Goal: Information Seeking & Learning: Learn about a topic

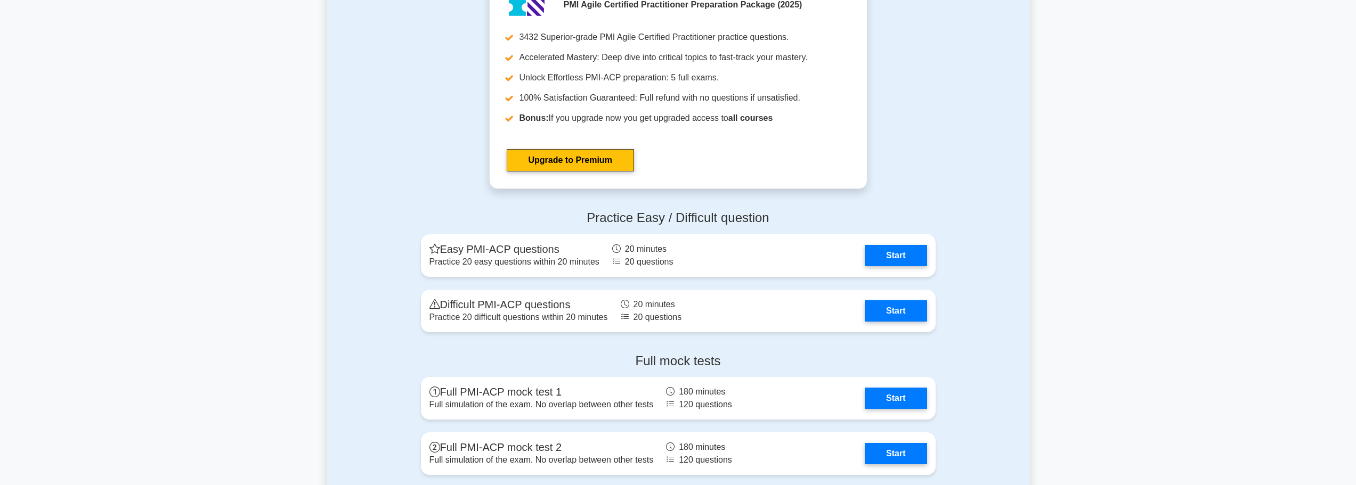
scroll to position [3250, 0]
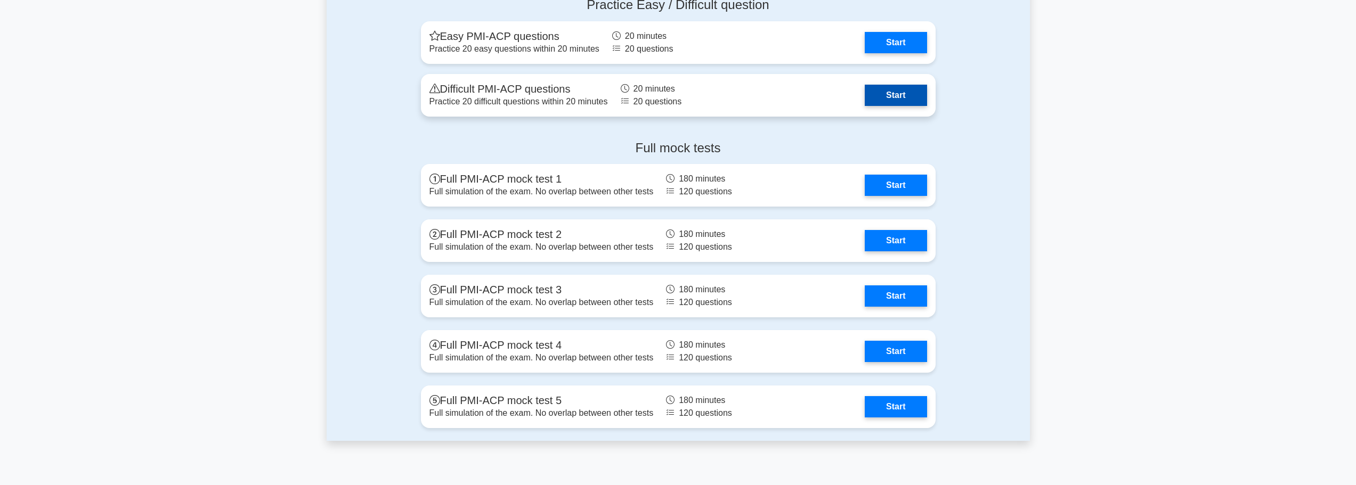
click at [915, 96] on link "Start" at bounding box center [896, 95] width 62 height 21
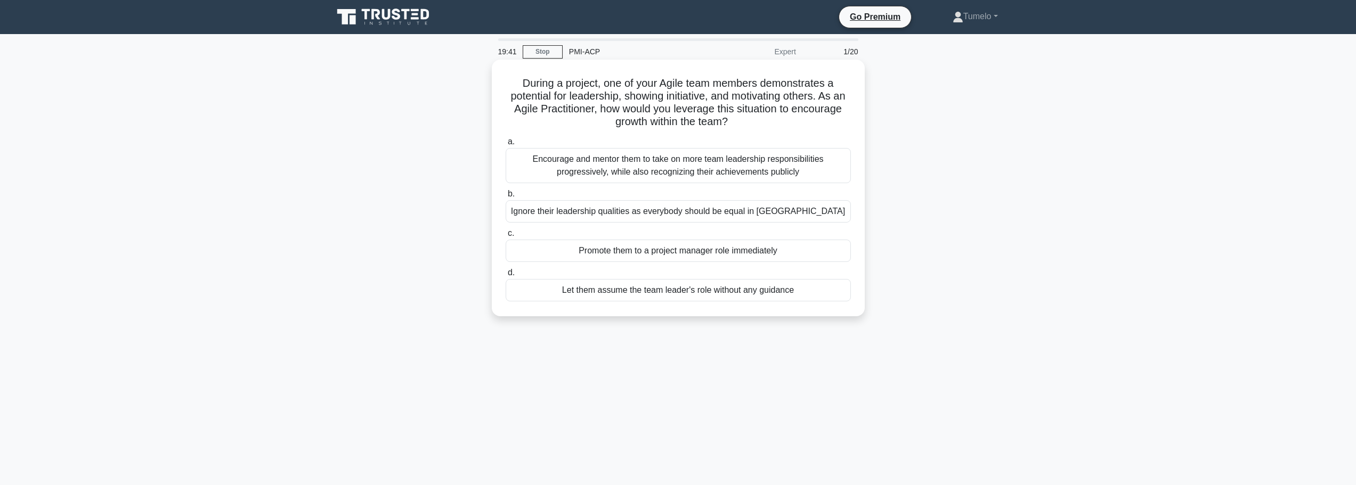
click at [728, 165] on div "Encourage and mentor them to take on more team leadership responsibilities prog…" at bounding box center [678, 165] width 345 height 35
click at [506, 145] on input "a. Encourage and mentor them to take on more team leadership responsibilities p…" at bounding box center [506, 142] width 0 height 7
click at [728, 174] on div "Deliver the product as it is functional, and correct the cosmetic bug in the ne…" at bounding box center [678, 165] width 345 height 35
click at [506, 145] on input "a. Deliver the product as it is functional, and correct the cosmetic bug in the…" at bounding box center [506, 142] width 0 height 7
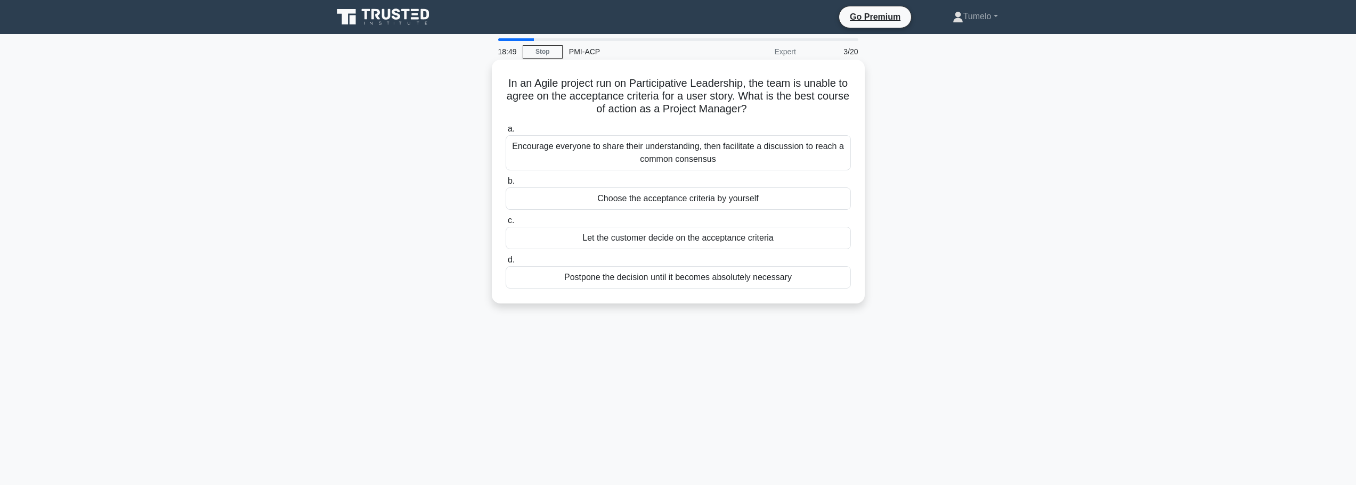
click at [676, 155] on div "Encourage everyone to share their understanding, then facilitate a discussion t…" at bounding box center [678, 152] width 345 height 35
click at [506, 133] on input "a. Encourage everyone to share their understanding, then facilitate a discussio…" at bounding box center [506, 129] width 0 height 7
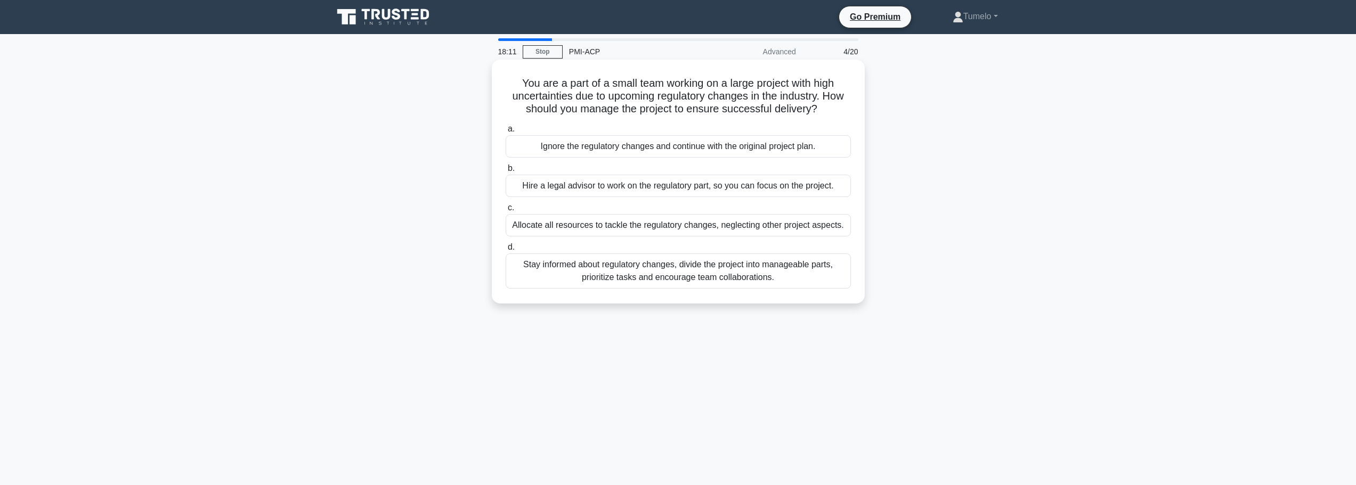
click at [607, 275] on div "Stay informed about regulatory changes, divide the project into manageable part…" at bounding box center [678, 271] width 345 height 35
click at [506, 251] on input "d. Stay informed about regulatory changes, divide the project into manageable p…" at bounding box center [506, 247] width 0 height 7
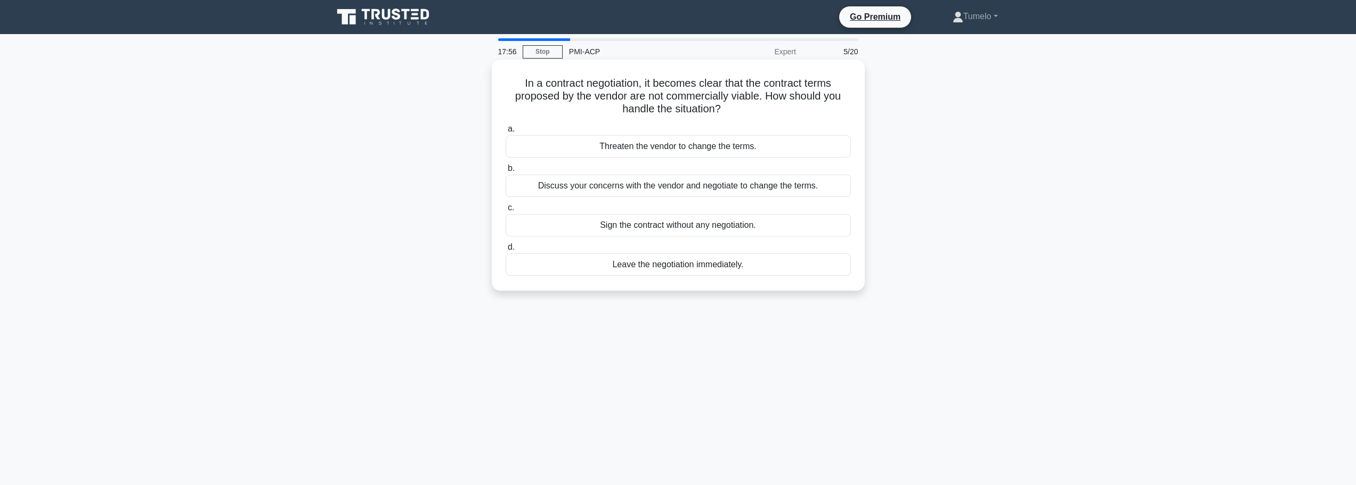
click at [771, 190] on div "Discuss your concerns with the vendor and negotiate to change the terms." at bounding box center [678, 186] width 345 height 22
click at [506, 172] on input "b. Discuss your concerns with the vendor and negotiate to change the terms." at bounding box center [506, 168] width 0 height 7
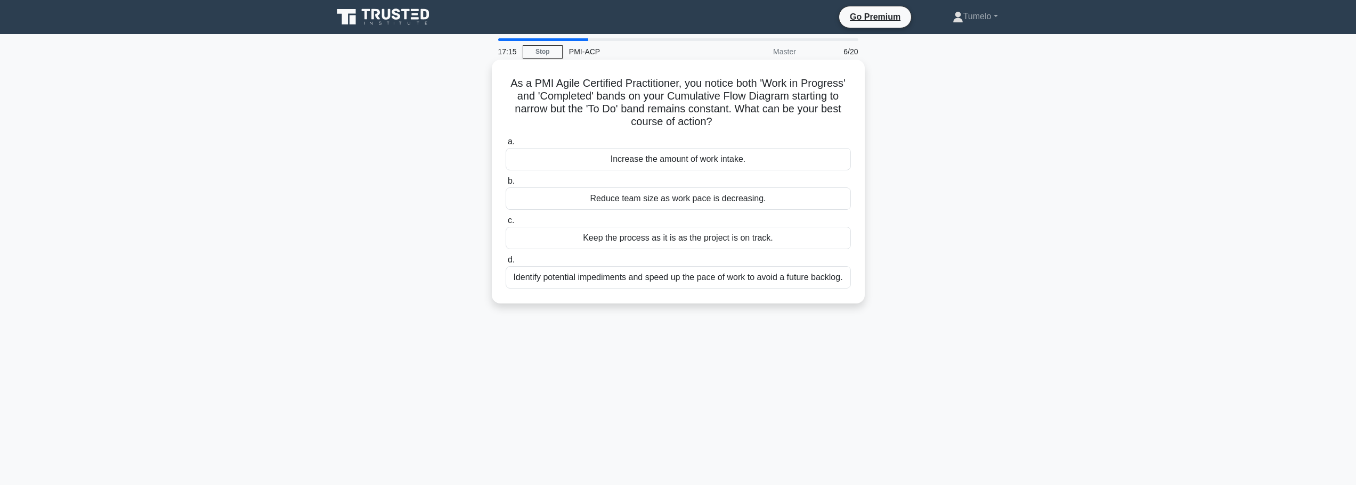
click at [623, 282] on div "Identify potential impediments and speed up the pace of work to avoid a future …" at bounding box center [678, 277] width 345 height 22
click at [506, 264] on input "d. Identify potential impediments and speed up the pace of work to avoid a futu…" at bounding box center [506, 260] width 0 height 7
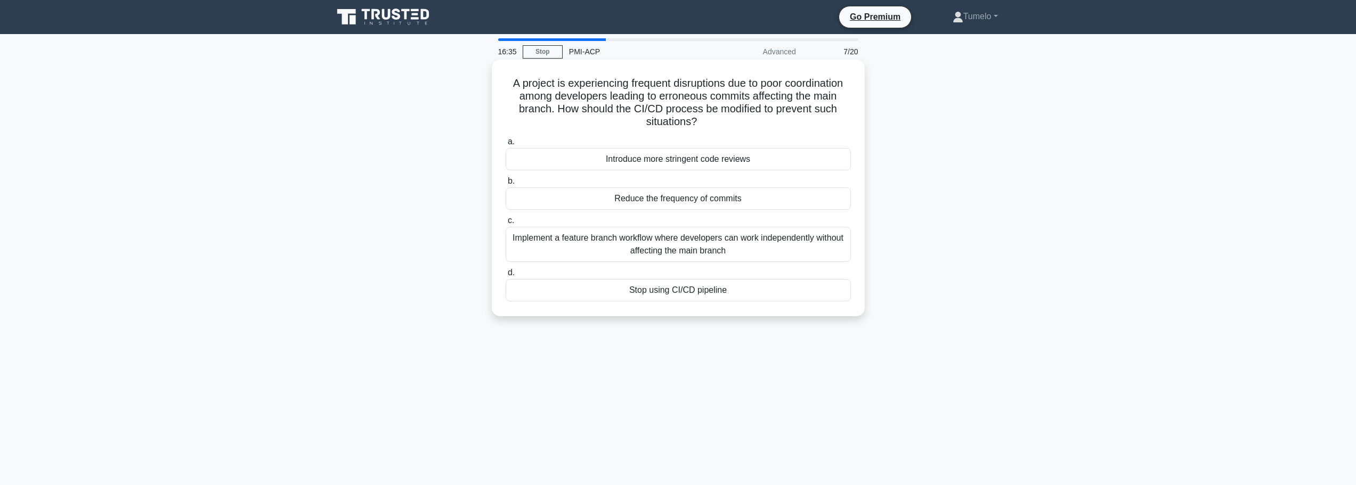
click at [676, 257] on div "Implement a feature branch workflow where developers can work independently wit…" at bounding box center [678, 244] width 345 height 35
click at [506, 224] on input "c. Implement a feature branch workflow where developers can work independently …" at bounding box center [506, 220] width 0 height 7
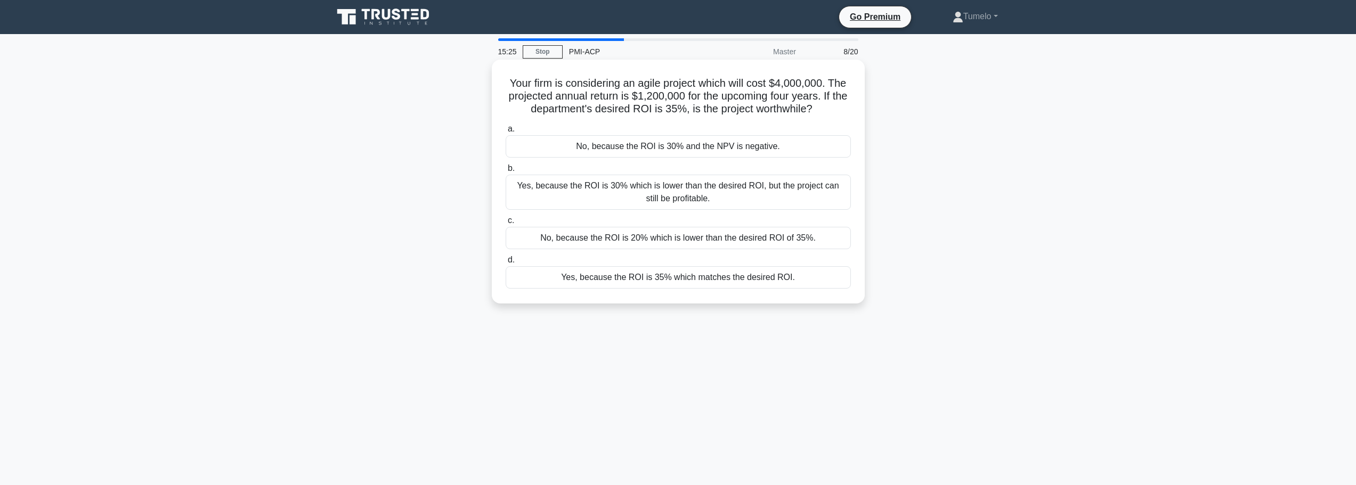
click at [669, 192] on div "Yes, because the ROI is 30% which is lower than the desired ROI, but the projec…" at bounding box center [678, 192] width 345 height 35
click at [506, 172] on input "b. Yes, because the ROI is 30% which is lower than the desired ROI, but the pro…" at bounding box center [506, 168] width 0 height 7
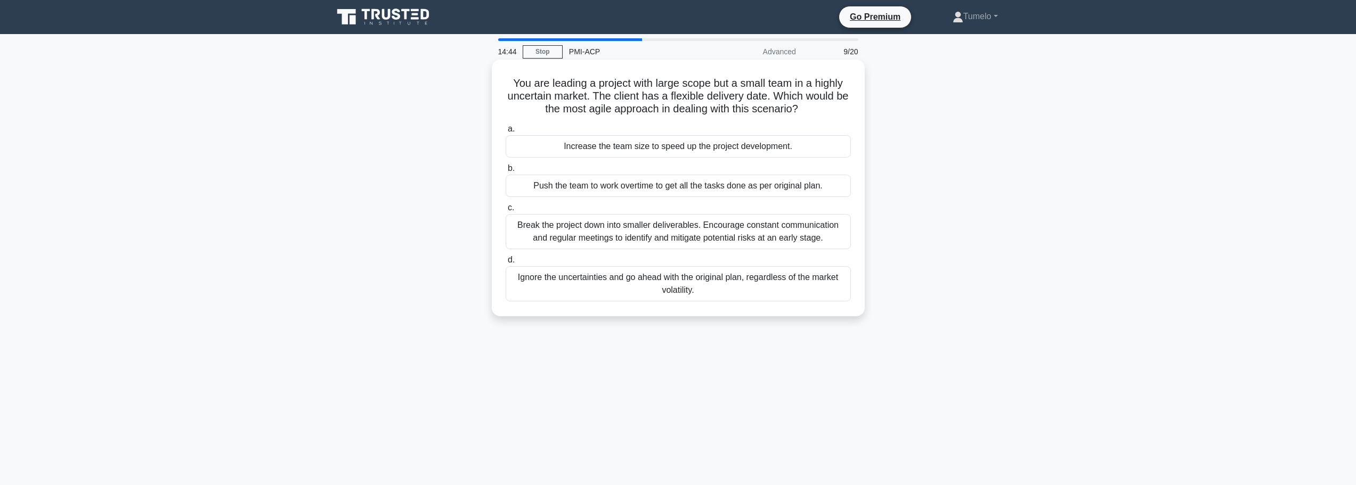
click at [690, 238] on div "Break the project down into smaller deliverables. Encourage constant communicat…" at bounding box center [678, 231] width 345 height 35
click at [506, 212] on input "c. Break the project down into smaller deliverables. Encourage constant communi…" at bounding box center [506, 208] width 0 height 7
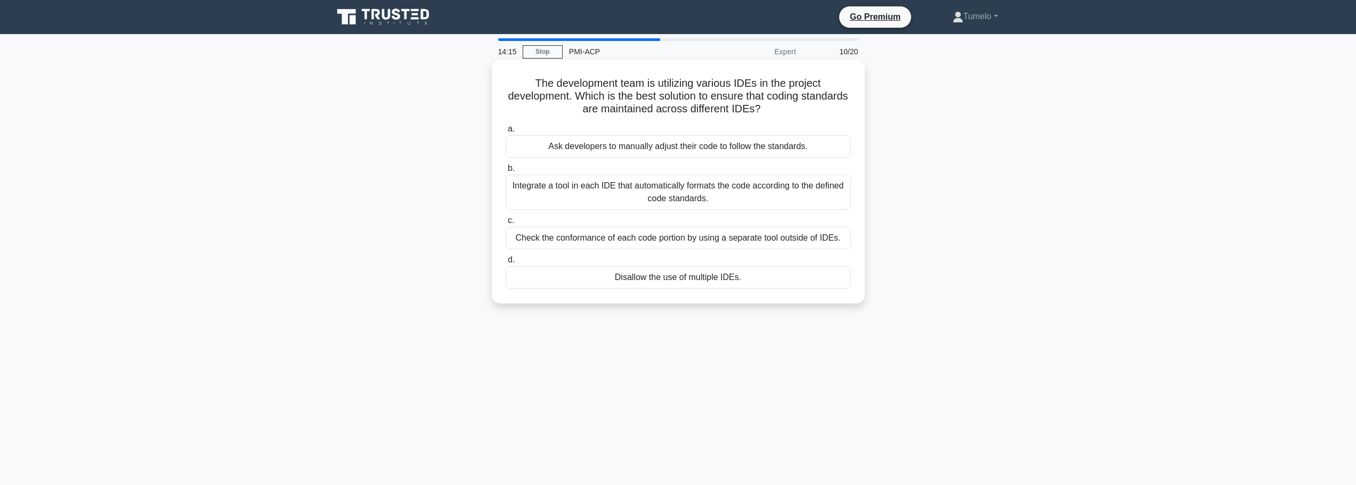
click at [709, 198] on div "Integrate a tool in each IDE that automatically formats the code according to t…" at bounding box center [678, 192] width 345 height 35
click at [506, 172] on input "b. Integrate a tool in each IDE that automatically formats the code according t…" at bounding box center [506, 168] width 0 height 7
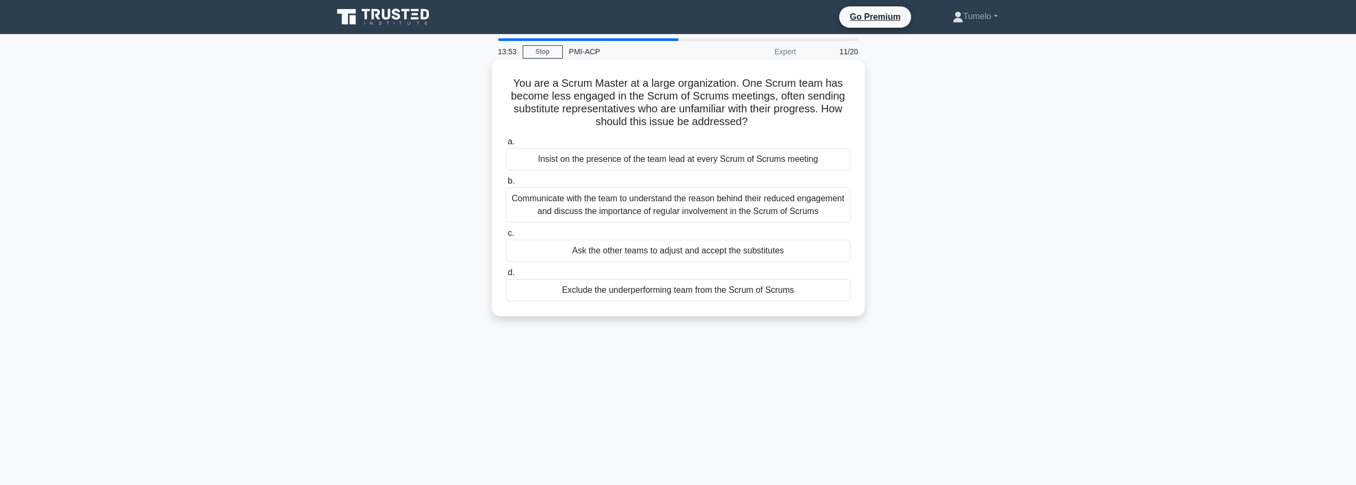
click at [713, 208] on div "Communicate with the team to understand the reason behind their reduced engagem…" at bounding box center [678, 205] width 345 height 35
click at [506, 185] on input "b. Communicate with the team to understand the reason behind their reduced enga…" at bounding box center [506, 181] width 0 height 7
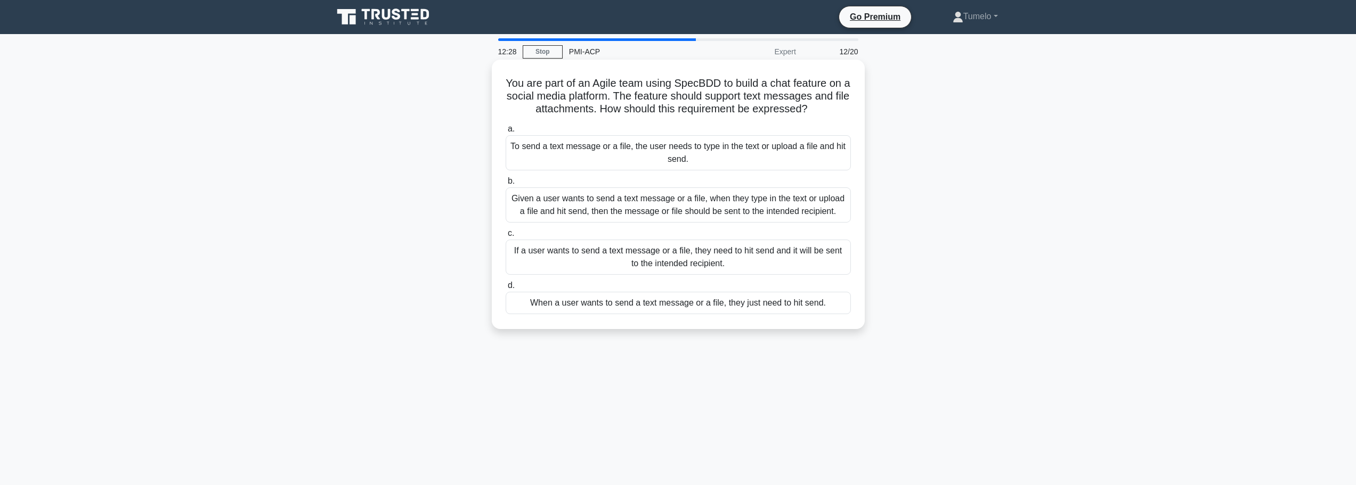
click at [738, 205] on div "Given a user wants to send a text message or a file, when they type in the text…" at bounding box center [678, 205] width 345 height 35
click at [506, 185] on input "b. Given a user wants to send a text message or a file, when they type in the t…" at bounding box center [506, 181] width 0 height 7
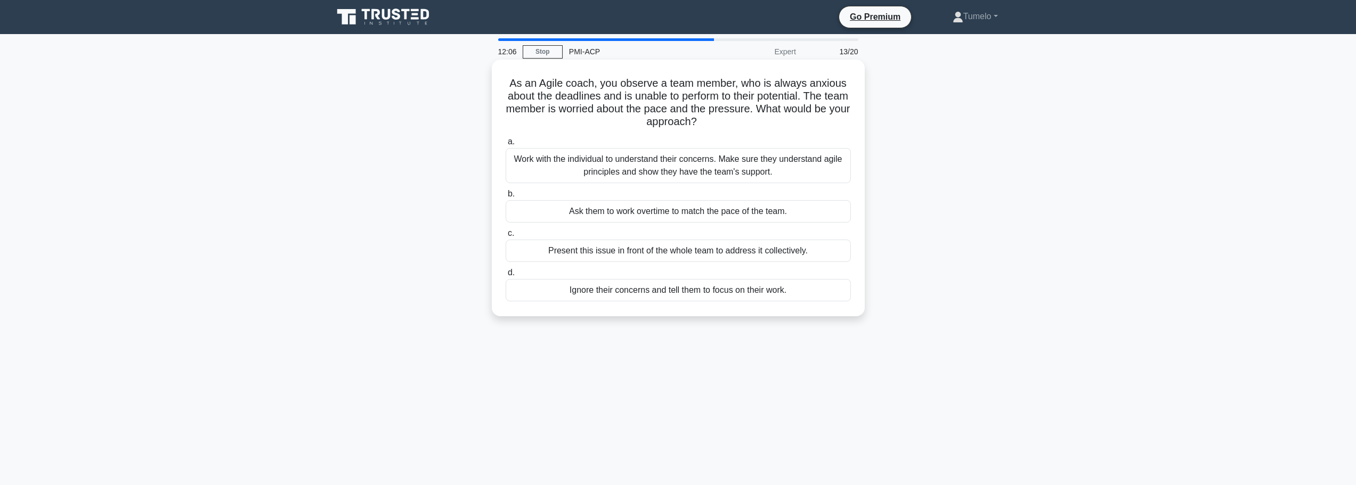
click at [743, 170] on div "Work with the individual to understand their concerns. Make sure they understan…" at bounding box center [678, 165] width 345 height 35
click at [506, 145] on input "a. Work with the individual to understand their concerns. Make sure they unders…" at bounding box center [506, 142] width 0 height 7
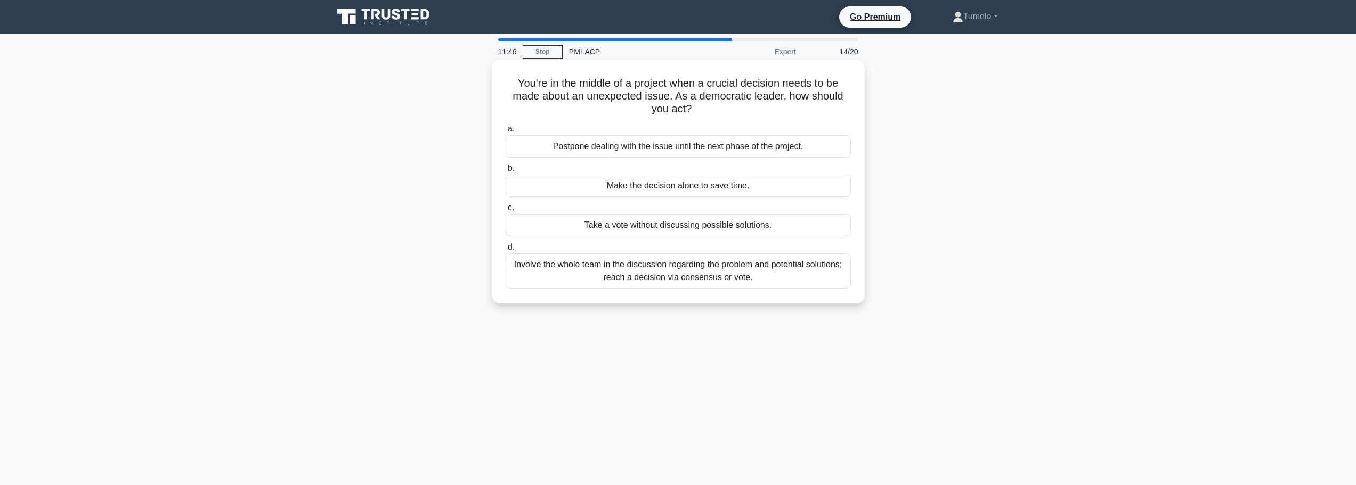
click at [754, 274] on div "Involve the whole team in the discussion regarding the problem and potential so…" at bounding box center [678, 271] width 345 height 35
click at [506, 251] on input "d. Involve the whole team in the discussion regarding the problem and potential…" at bounding box center [506, 247] width 0 height 7
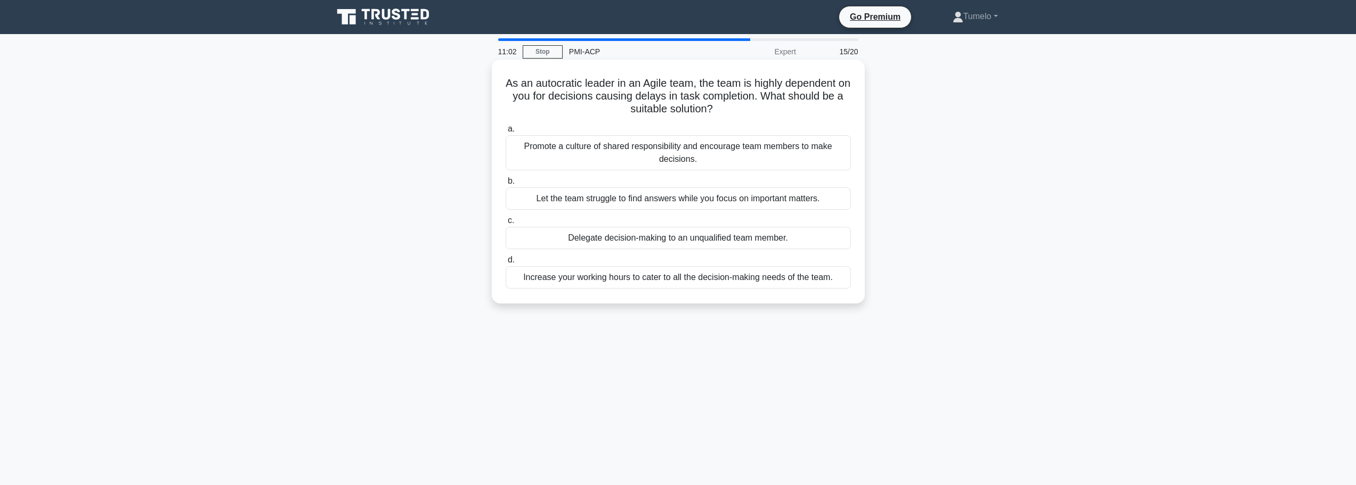
click at [718, 159] on div "Promote a culture of shared responsibility and encourage team members to make d…" at bounding box center [678, 152] width 345 height 35
click at [506, 133] on input "a. Promote a culture of shared responsibility and encourage team members to mak…" at bounding box center [506, 129] width 0 height 7
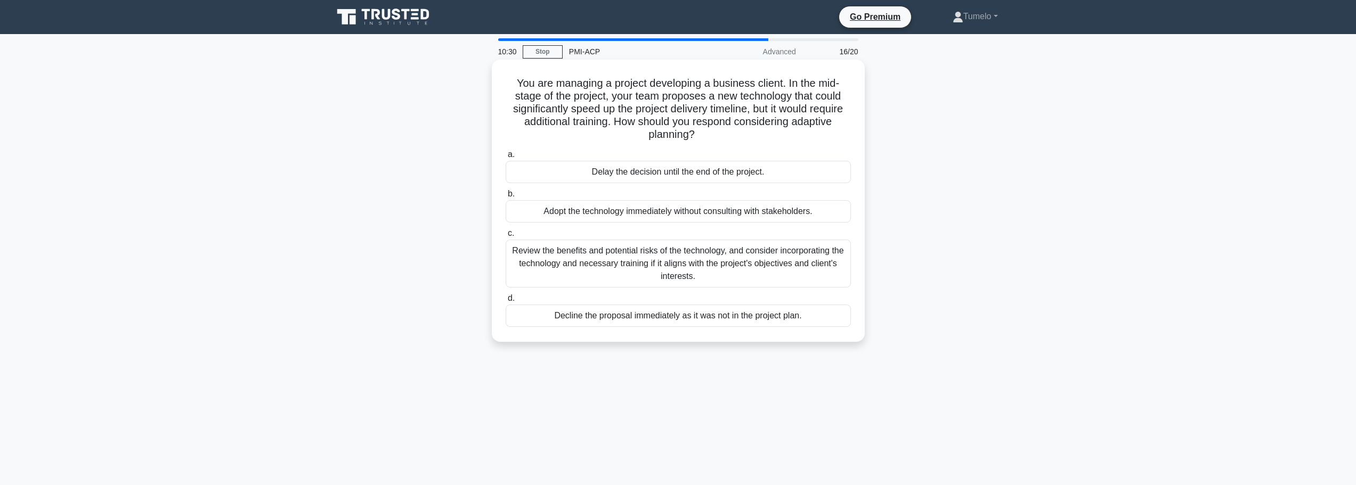
click at [742, 262] on div "Review the benefits and potential risks of the technology, and consider incorpo…" at bounding box center [678, 264] width 345 height 48
click at [506, 237] on input "c. Review the benefits and potential risks of the technology, and consider inco…" at bounding box center [506, 233] width 0 height 7
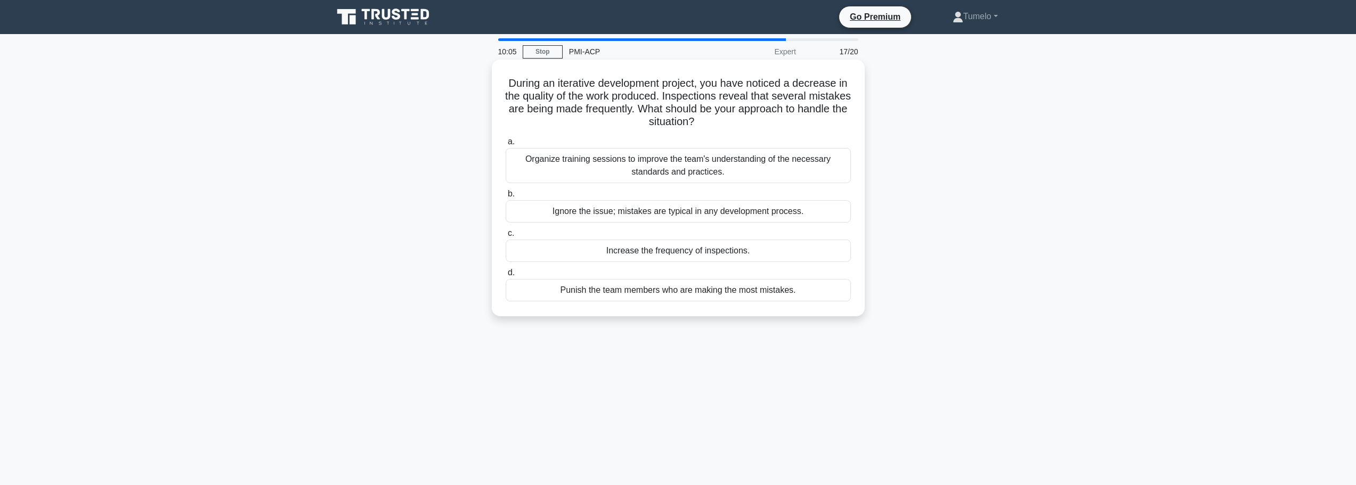
click at [729, 171] on div "Organize training sessions to improve the team's understanding of the necessary…" at bounding box center [678, 165] width 345 height 35
click at [506, 145] on input "a. Organize training sessions to improve the team's understanding of the necess…" at bounding box center [506, 142] width 0 height 7
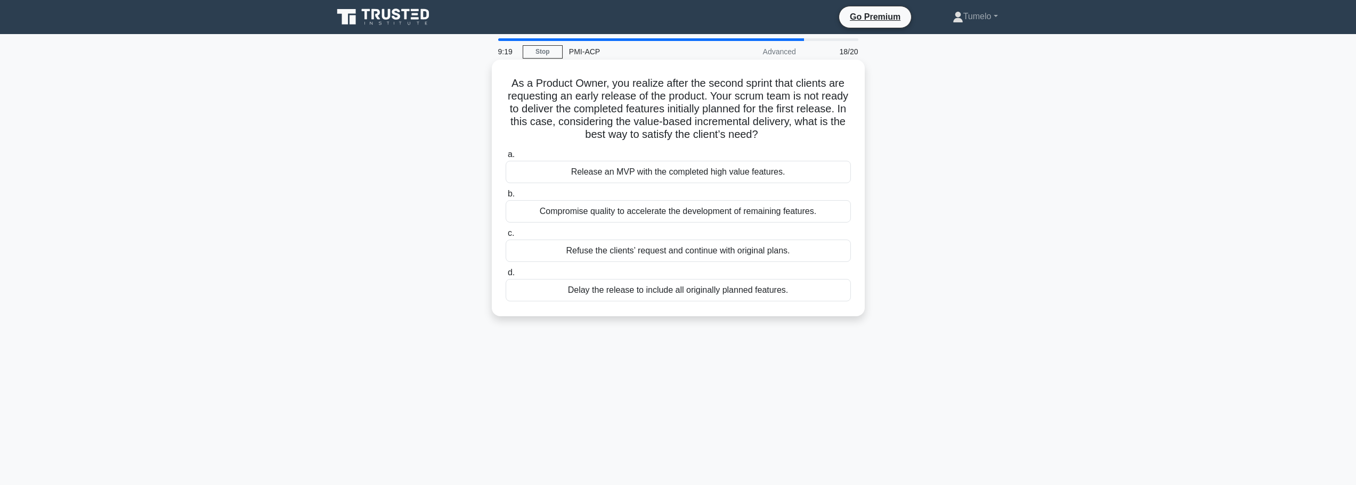
click at [671, 174] on div "Release an MVP with the completed high value features." at bounding box center [678, 172] width 345 height 22
click at [506, 158] on input "a. Release an MVP with the completed high value features." at bounding box center [506, 154] width 0 height 7
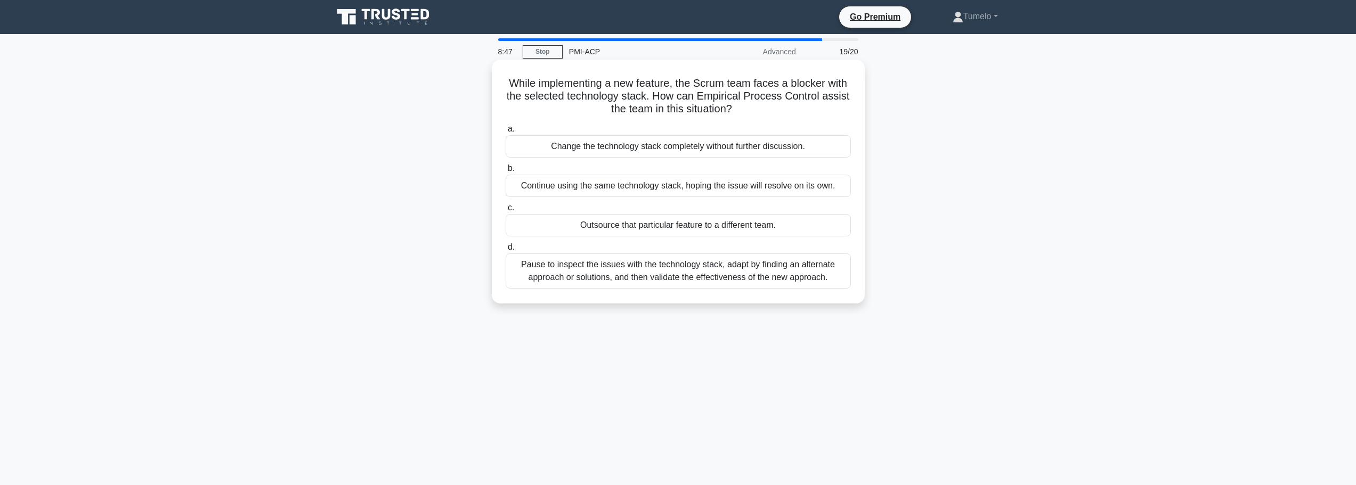
click at [656, 279] on div "Pause to inspect the issues with the technology stack, adapt by finding an alte…" at bounding box center [678, 271] width 345 height 35
click at [506, 251] on input "d. Pause to inspect the issues with the technology stack, adapt by finding an a…" at bounding box center [506, 247] width 0 height 7
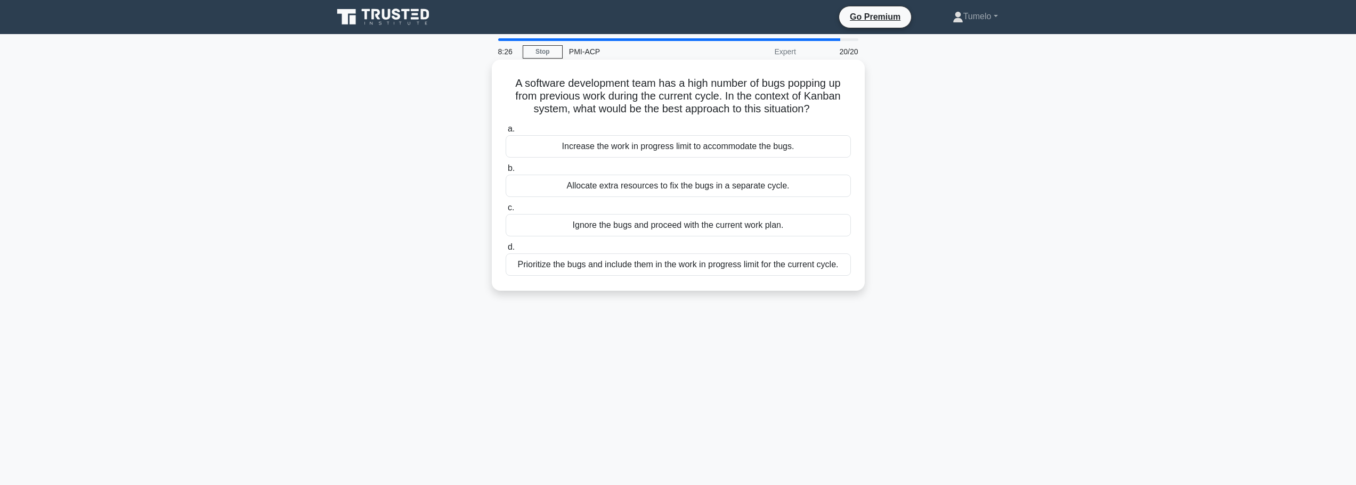
click at [655, 271] on div "Prioritize the bugs and include them in the work in progress limit for the curr…" at bounding box center [678, 265] width 345 height 22
click at [506, 251] on input "d. Prioritize the bugs and include them in the work in progress limit for the c…" at bounding box center [506, 247] width 0 height 7
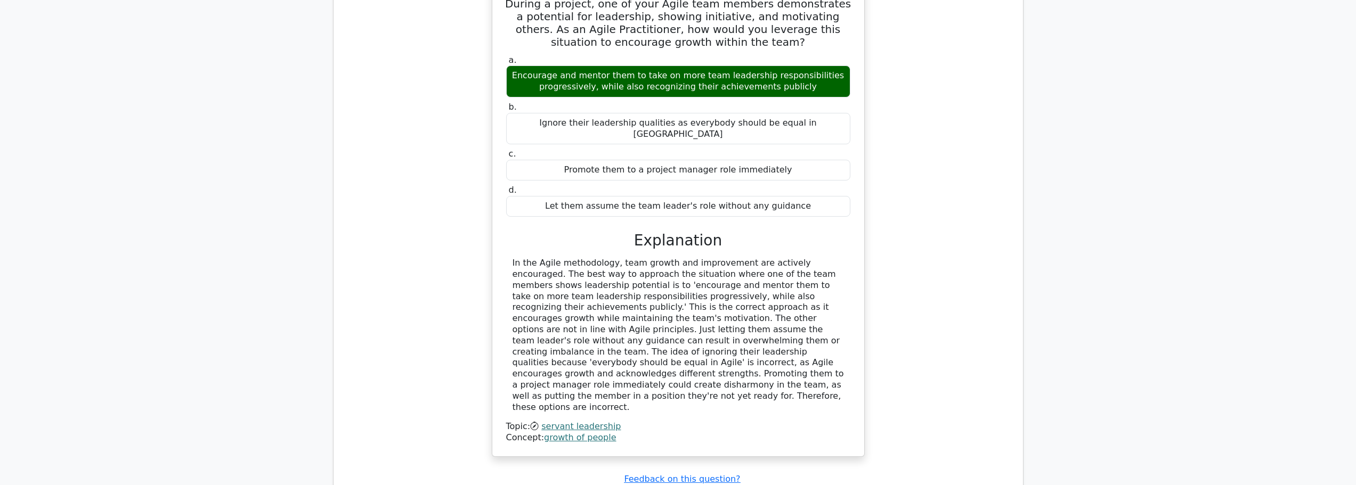
scroll to position [1012, 0]
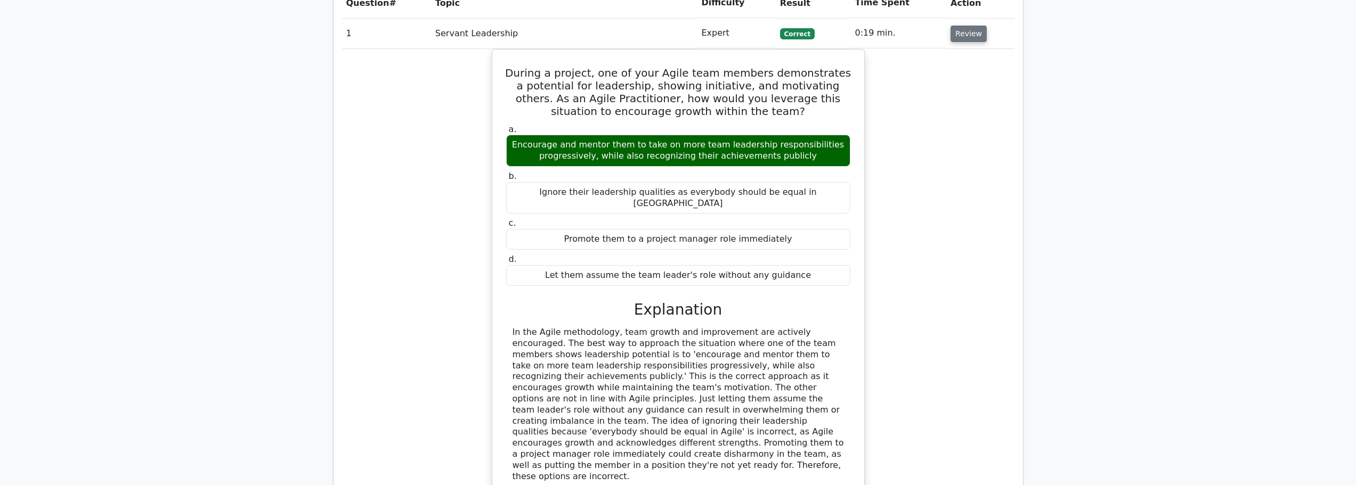
click at [965, 26] on button "Review" at bounding box center [969, 34] width 36 height 17
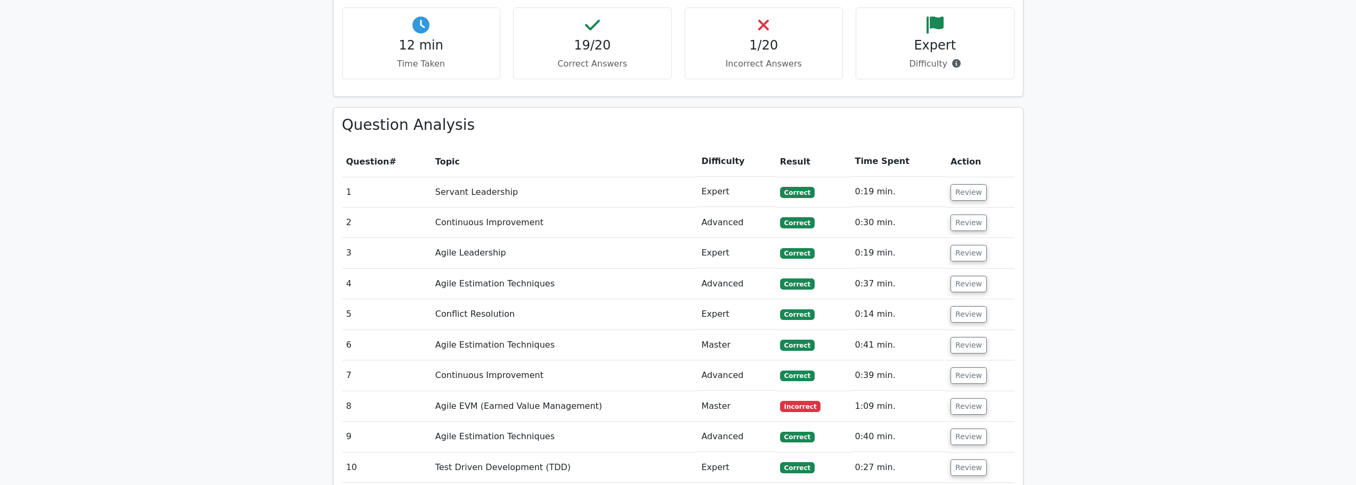
scroll to position [853, 0]
click at [971, 216] on button "Review" at bounding box center [969, 224] width 36 height 17
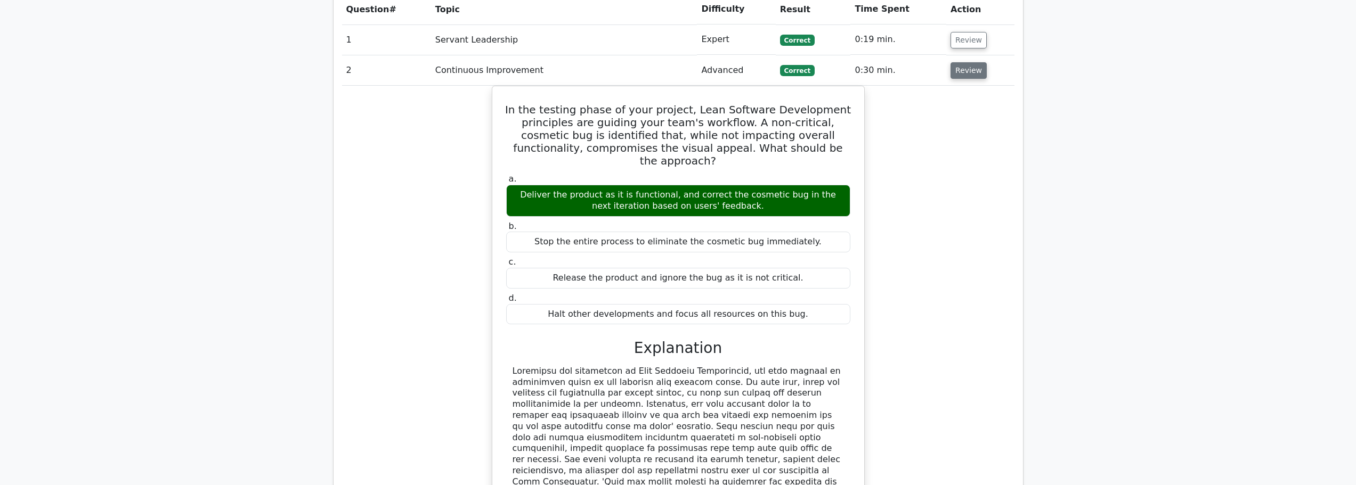
scroll to position [1012, 0]
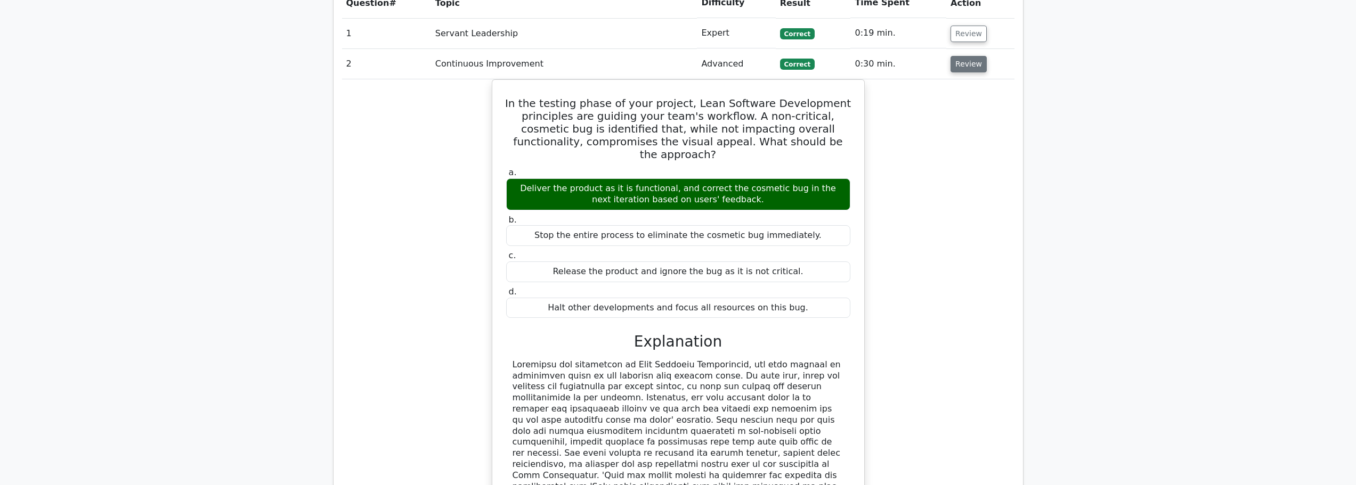
click at [969, 56] on button "Review" at bounding box center [969, 64] width 36 height 17
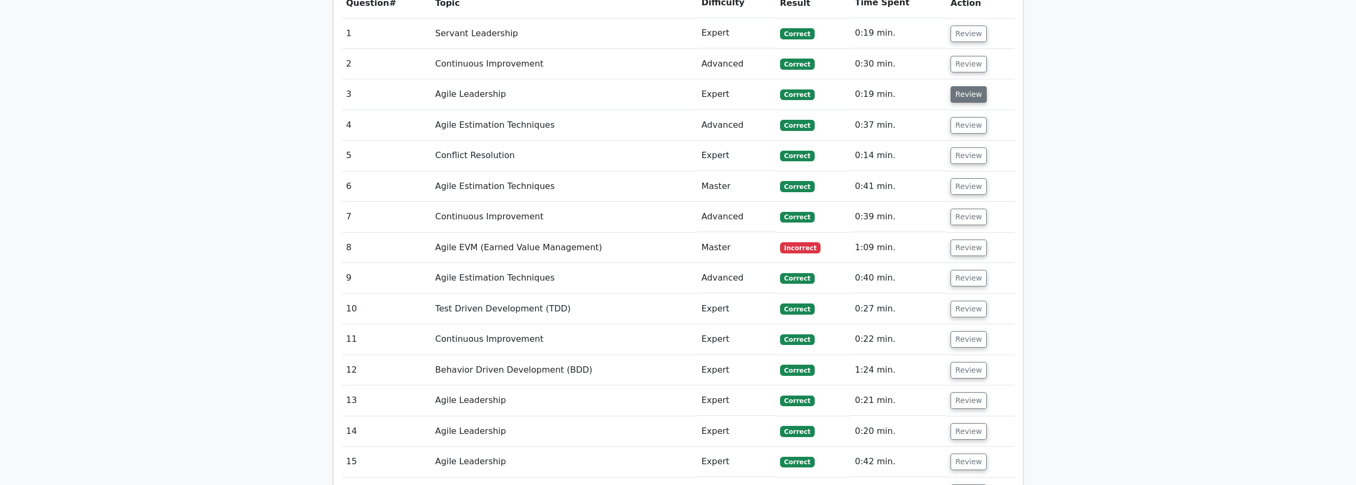
click at [970, 86] on button "Review" at bounding box center [969, 94] width 36 height 17
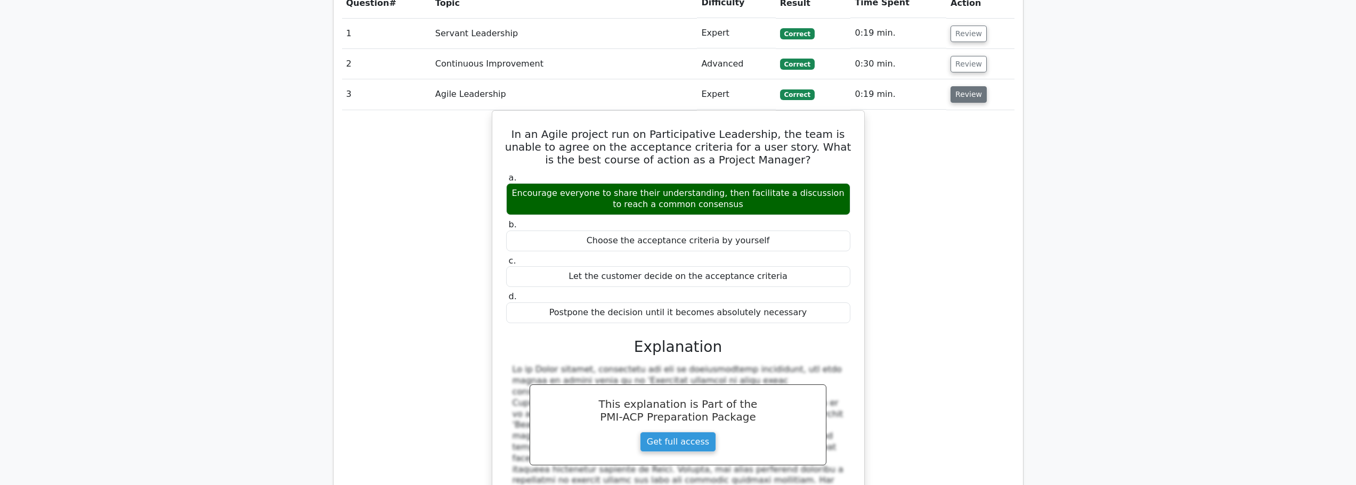
click at [970, 86] on button "Review" at bounding box center [969, 94] width 36 height 17
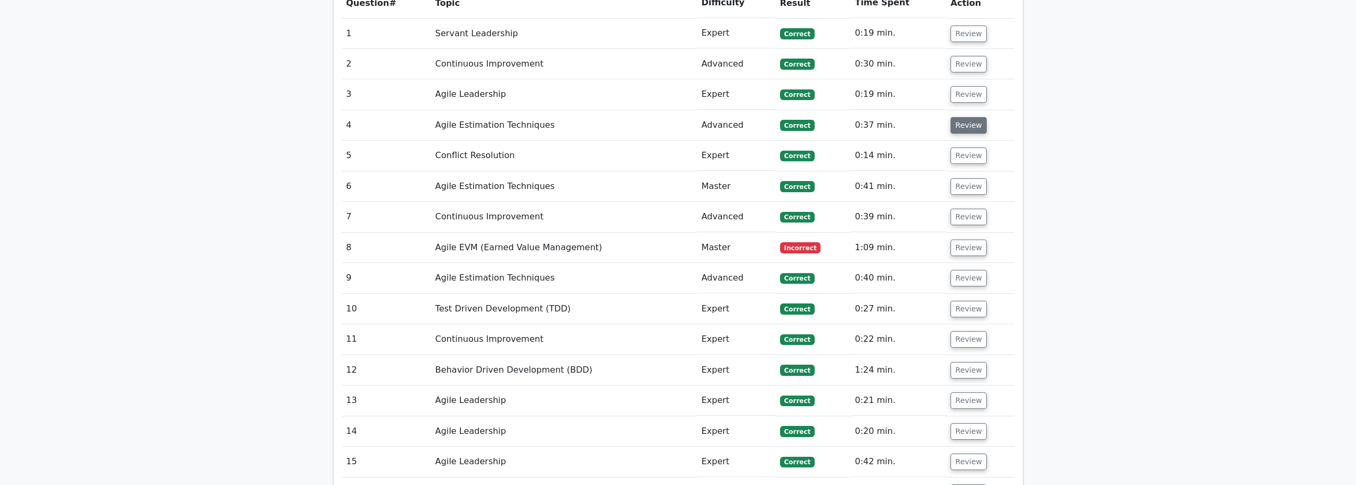
click at [972, 117] on button "Review" at bounding box center [969, 125] width 36 height 17
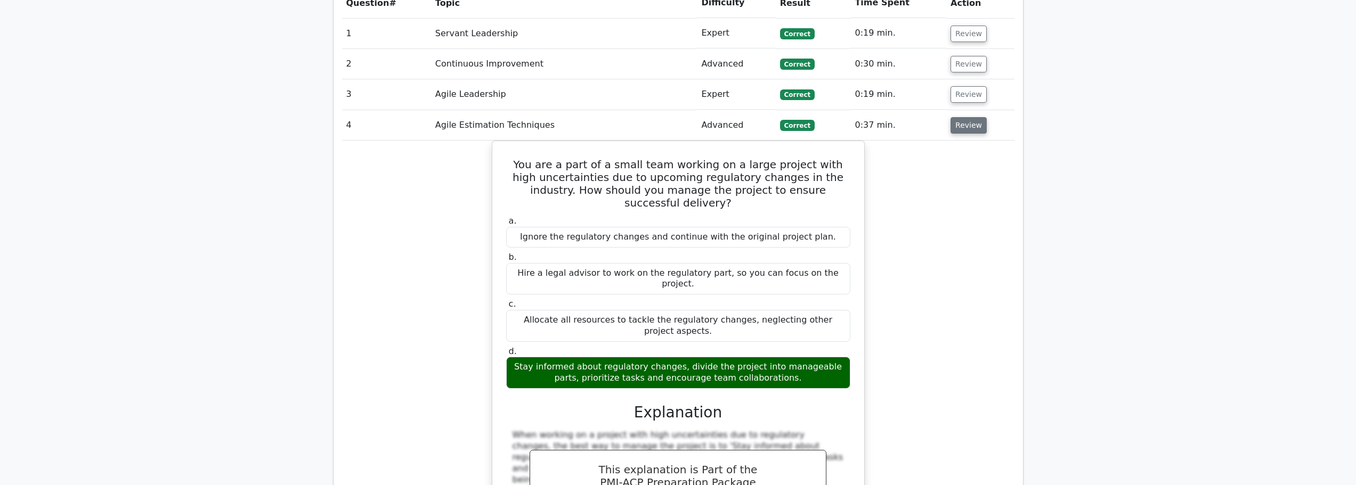
click at [972, 117] on button "Review" at bounding box center [969, 125] width 36 height 17
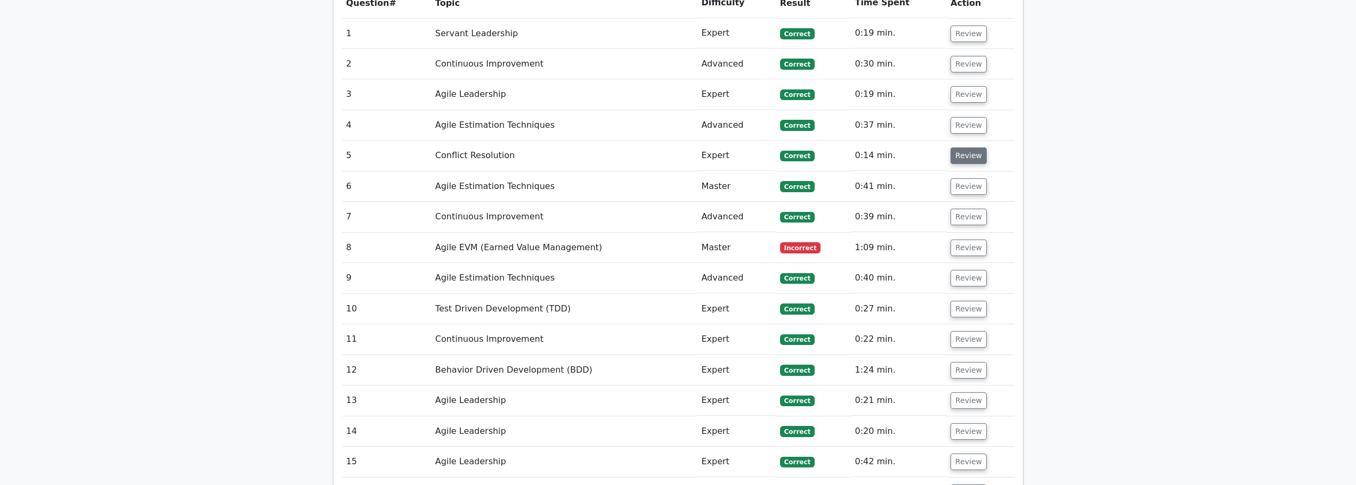
click at [973, 148] on button "Review" at bounding box center [969, 156] width 36 height 17
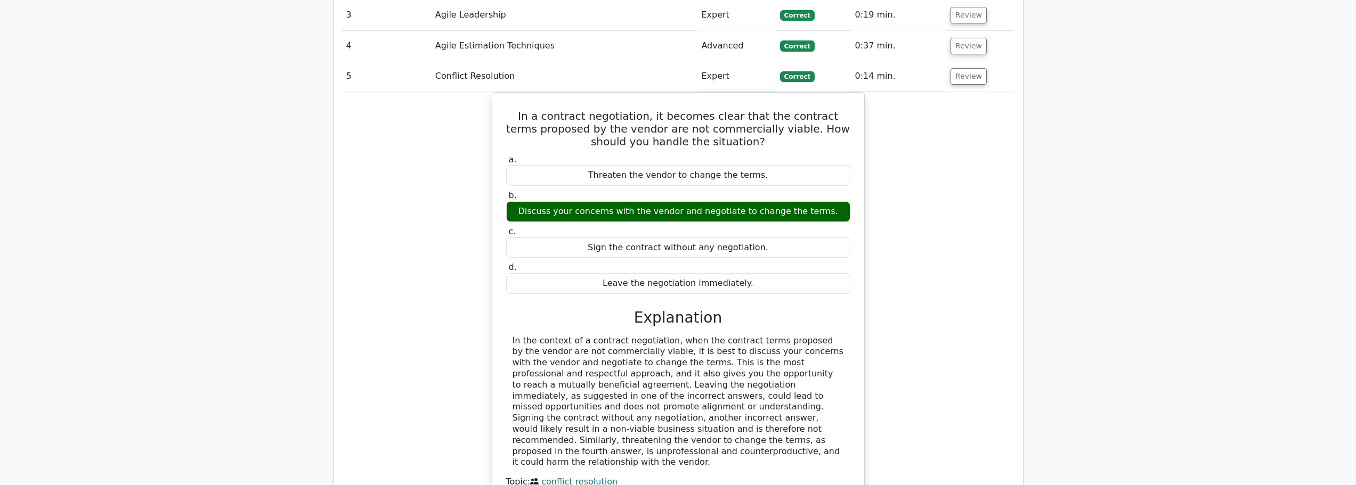
scroll to position [1119, 0]
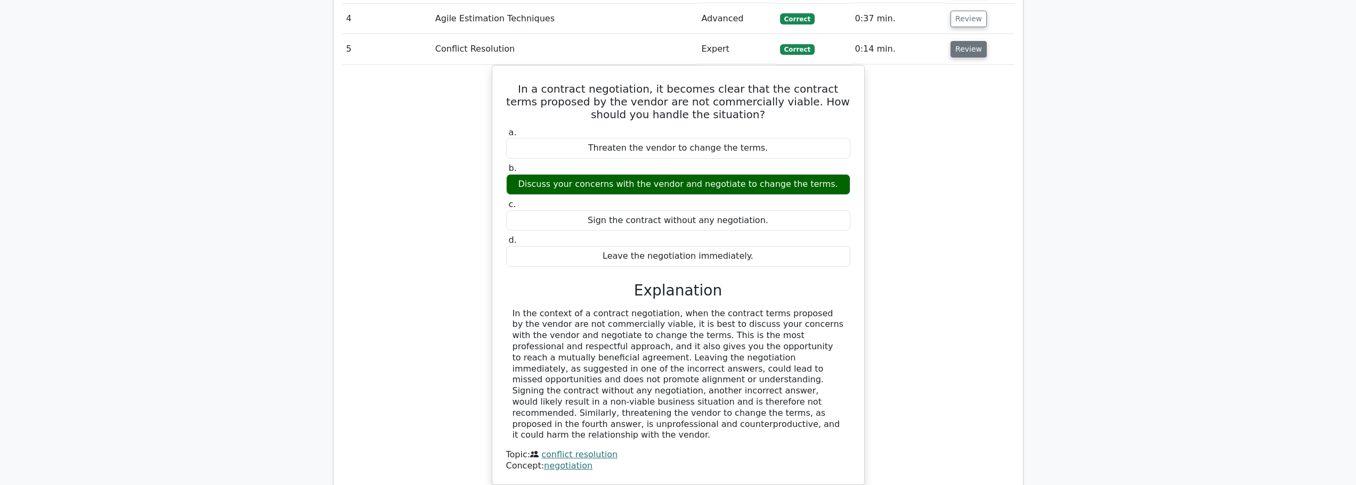
click at [963, 41] on button "Review" at bounding box center [969, 49] width 36 height 17
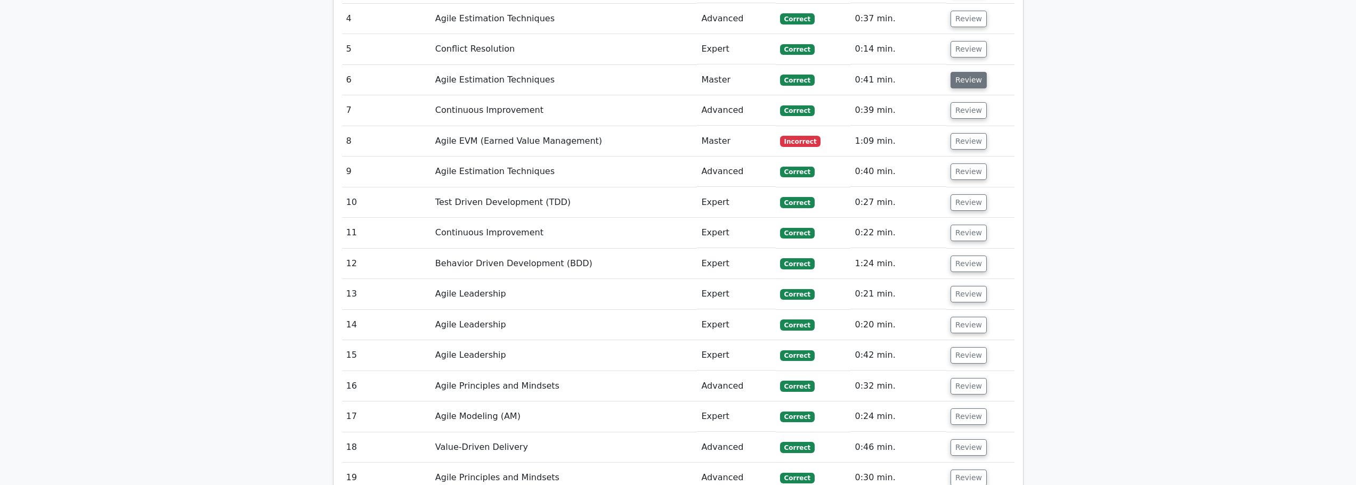
click at [968, 72] on button "Review" at bounding box center [969, 80] width 36 height 17
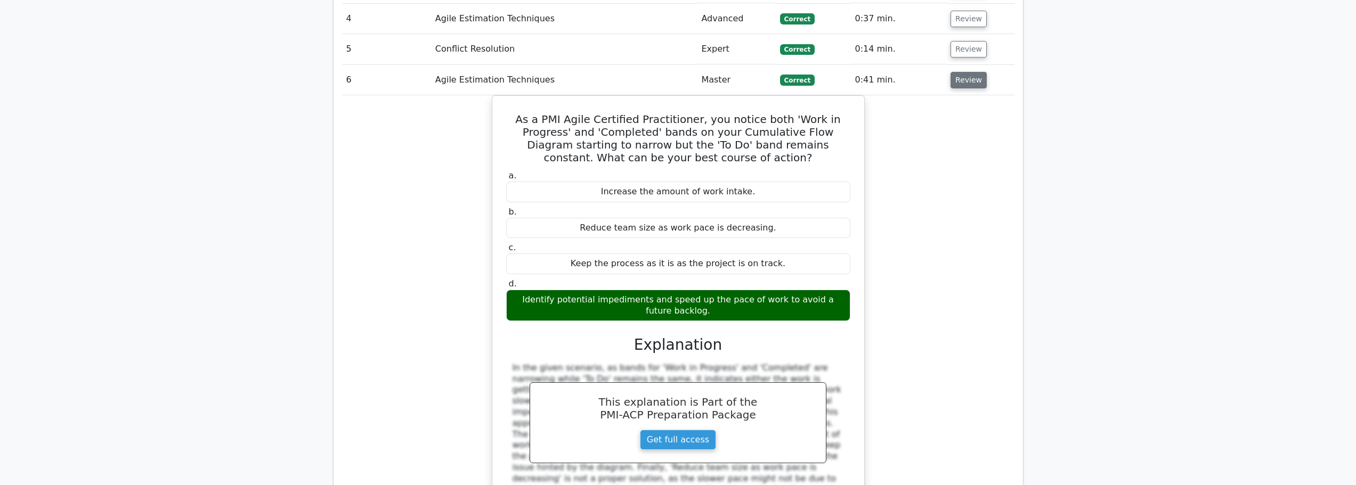
click at [968, 72] on button "Review" at bounding box center [969, 80] width 36 height 17
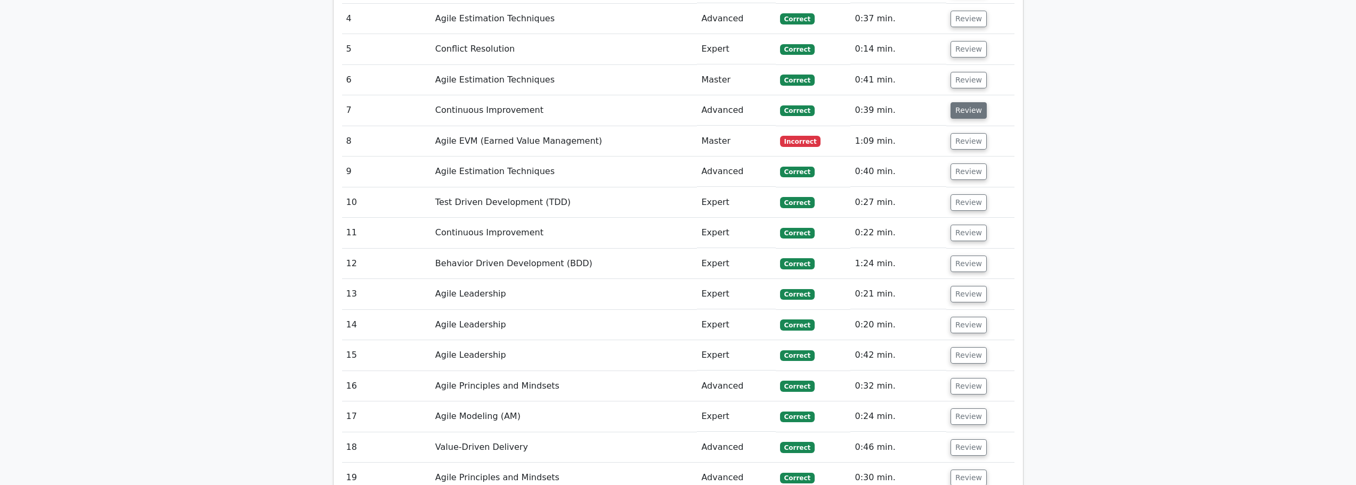
click at [969, 102] on button "Review" at bounding box center [969, 110] width 36 height 17
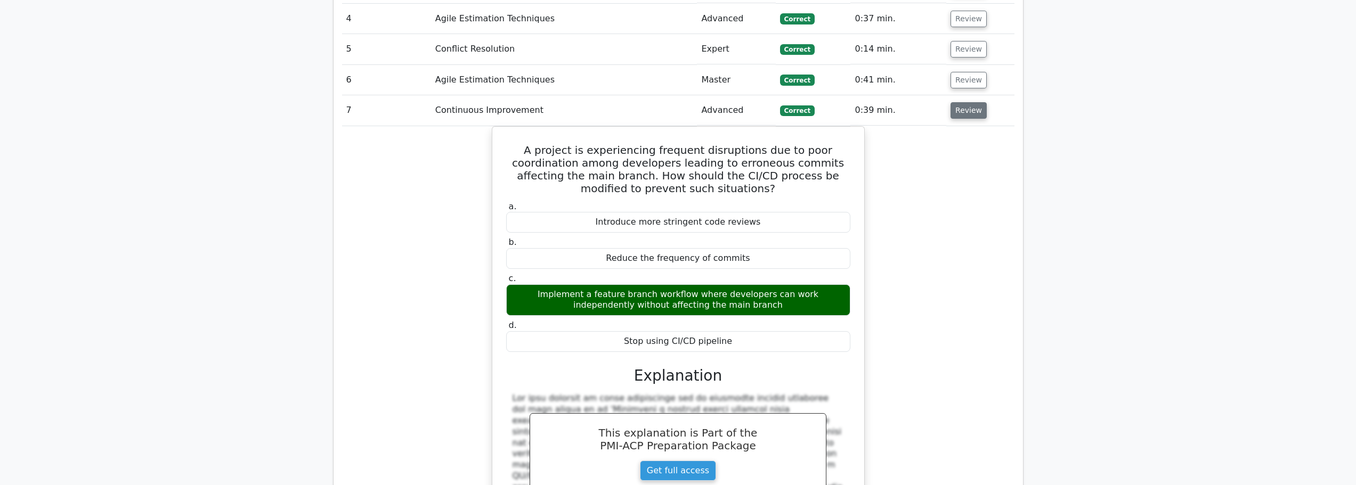
click at [969, 102] on button "Review" at bounding box center [969, 110] width 36 height 17
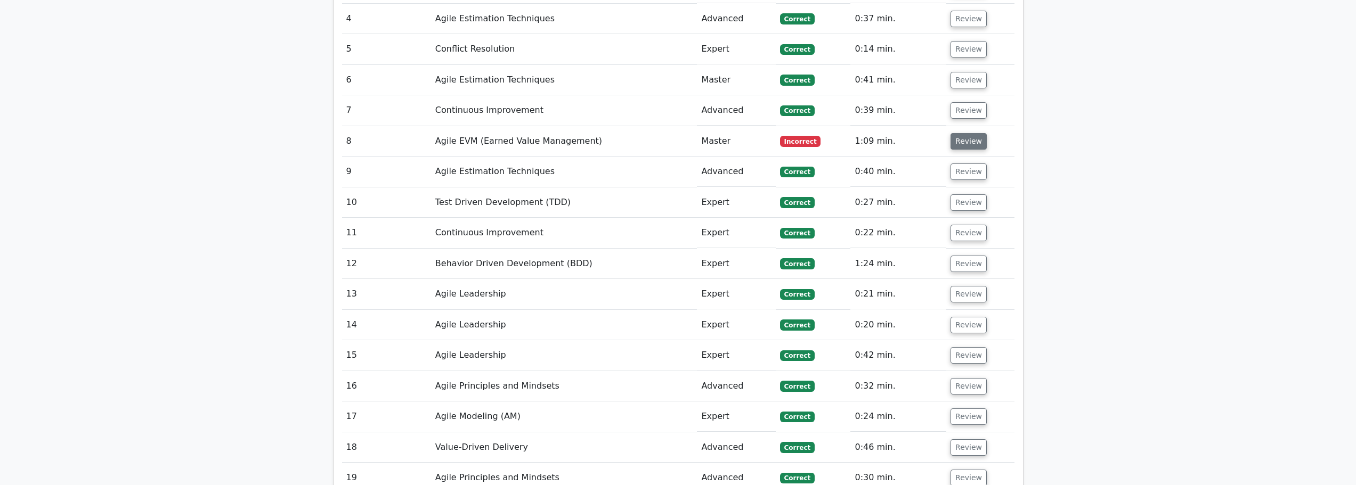
click at [971, 133] on button "Review" at bounding box center [969, 141] width 36 height 17
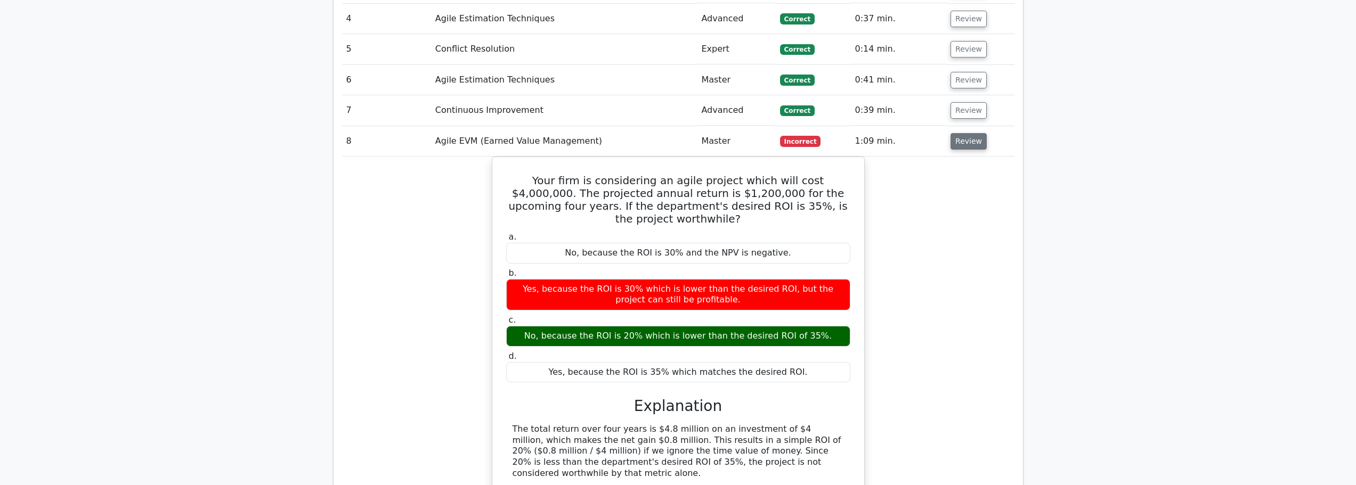
click at [966, 133] on button "Review" at bounding box center [969, 141] width 36 height 17
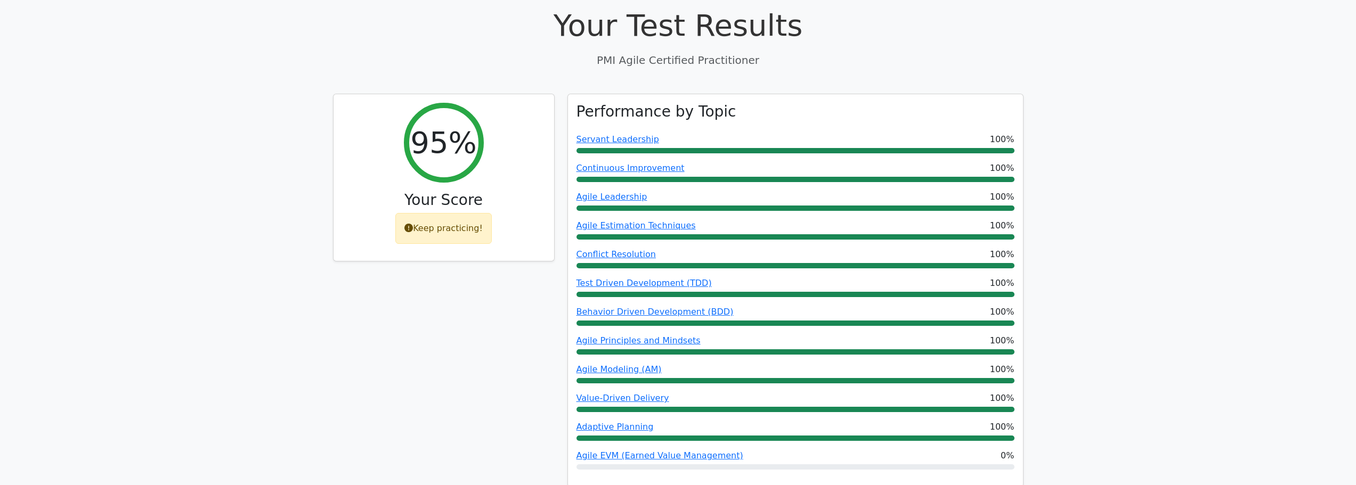
scroll to position [320, 0]
